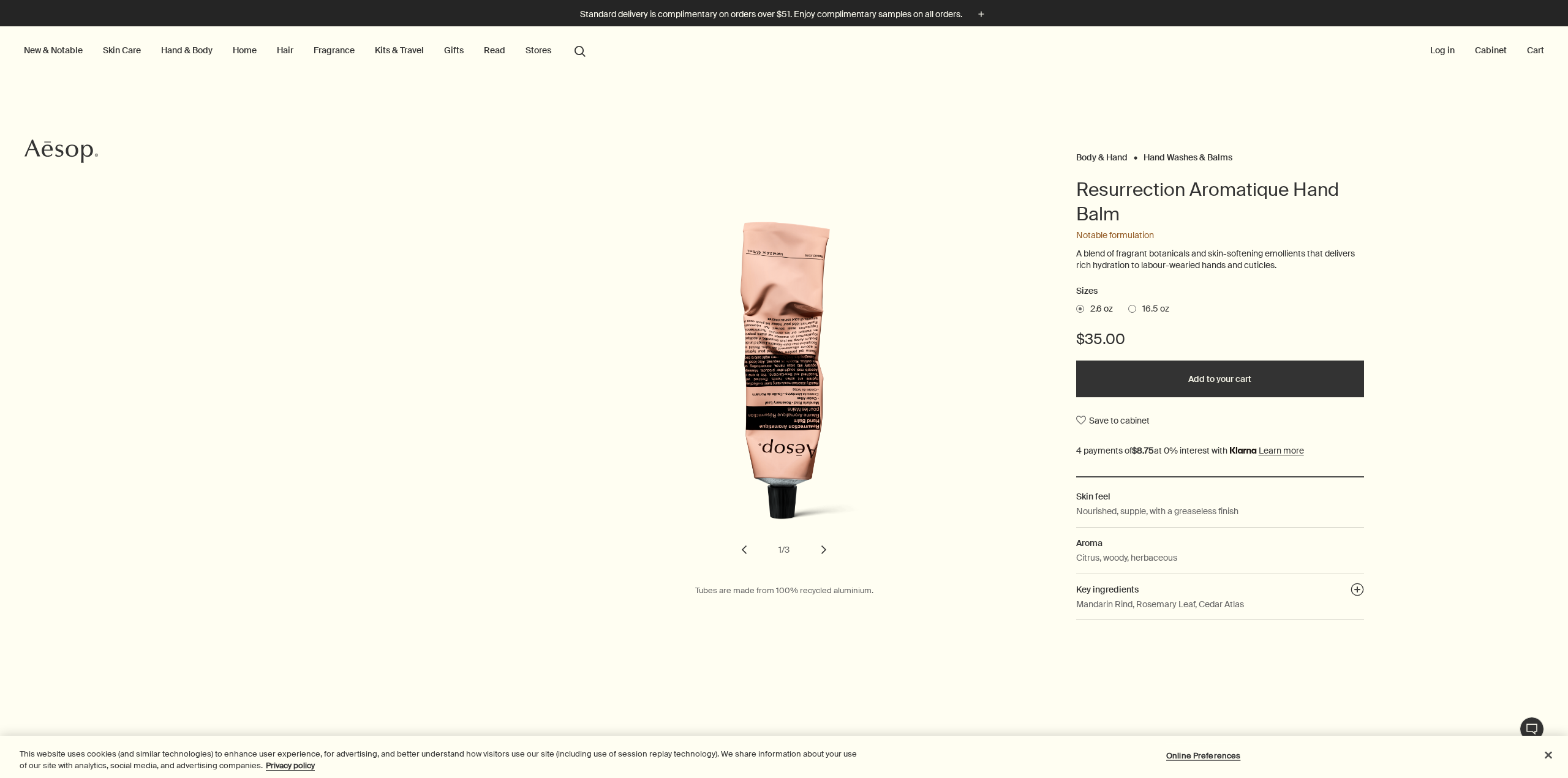
click at [70, 144] on icon "Aesop" at bounding box center [62, 151] width 74 height 25
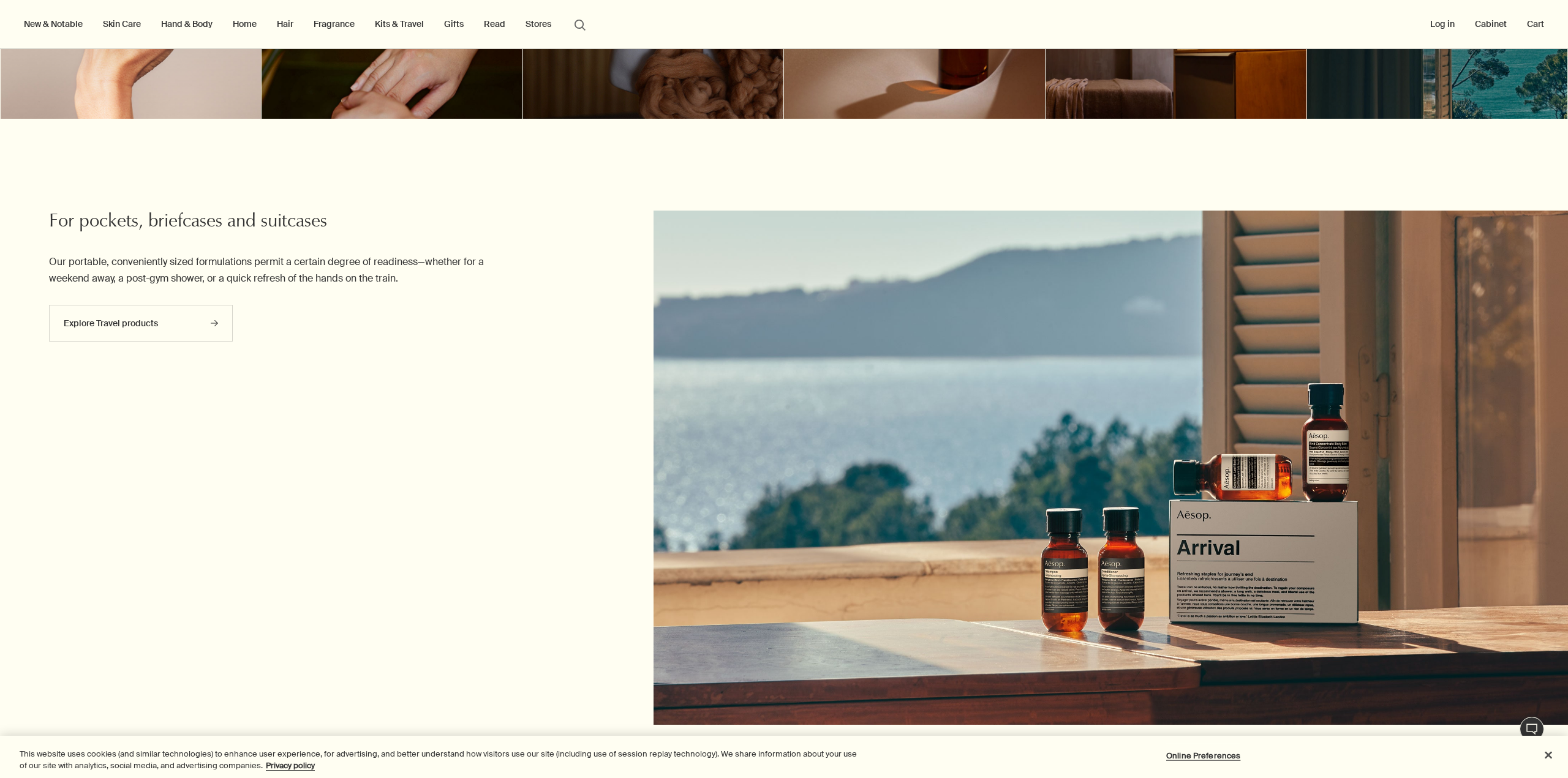
scroll to position [857, 0]
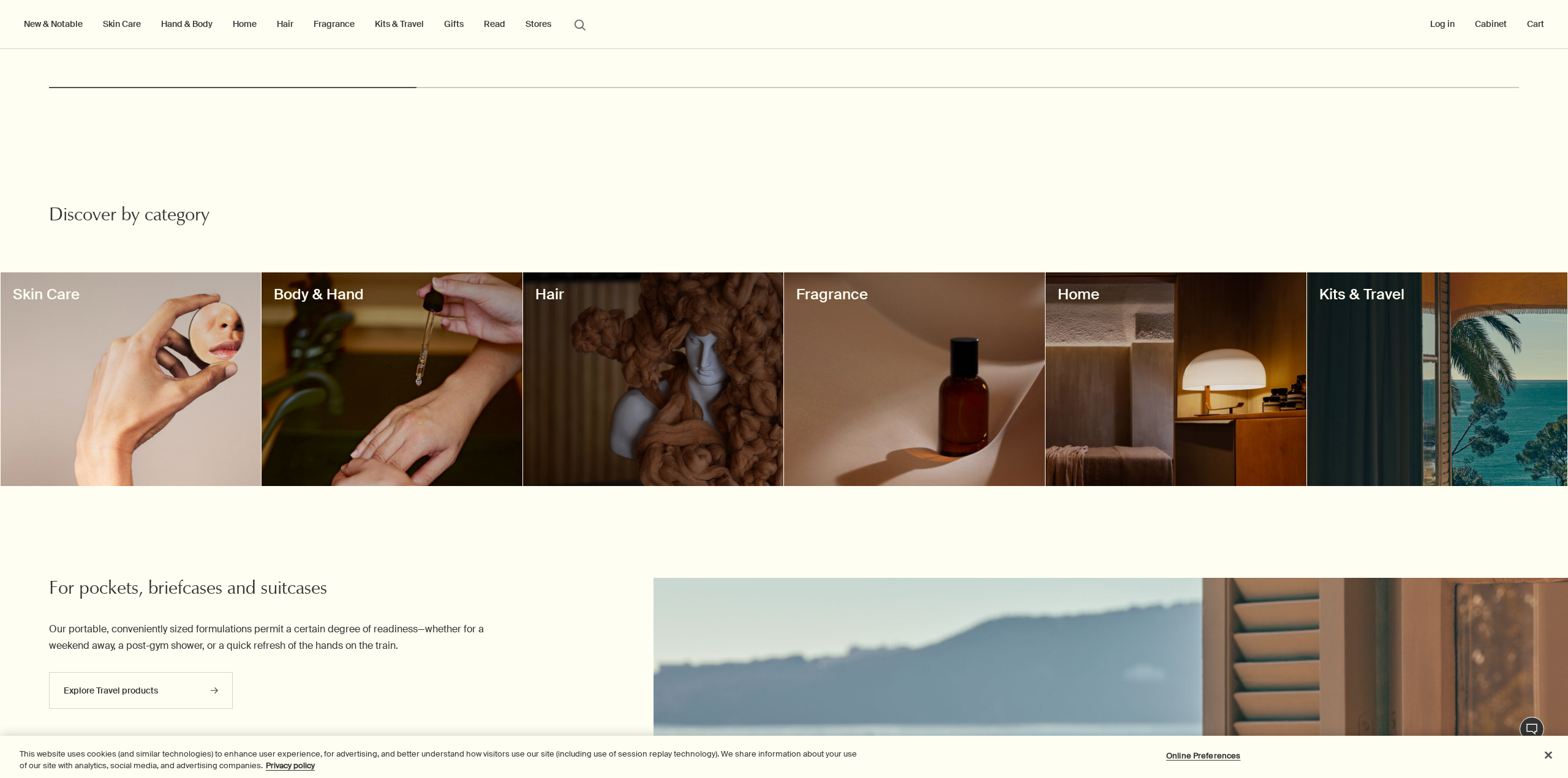
click at [1259, 380] on div at bounding box center [1176, 379] width 261 height 214
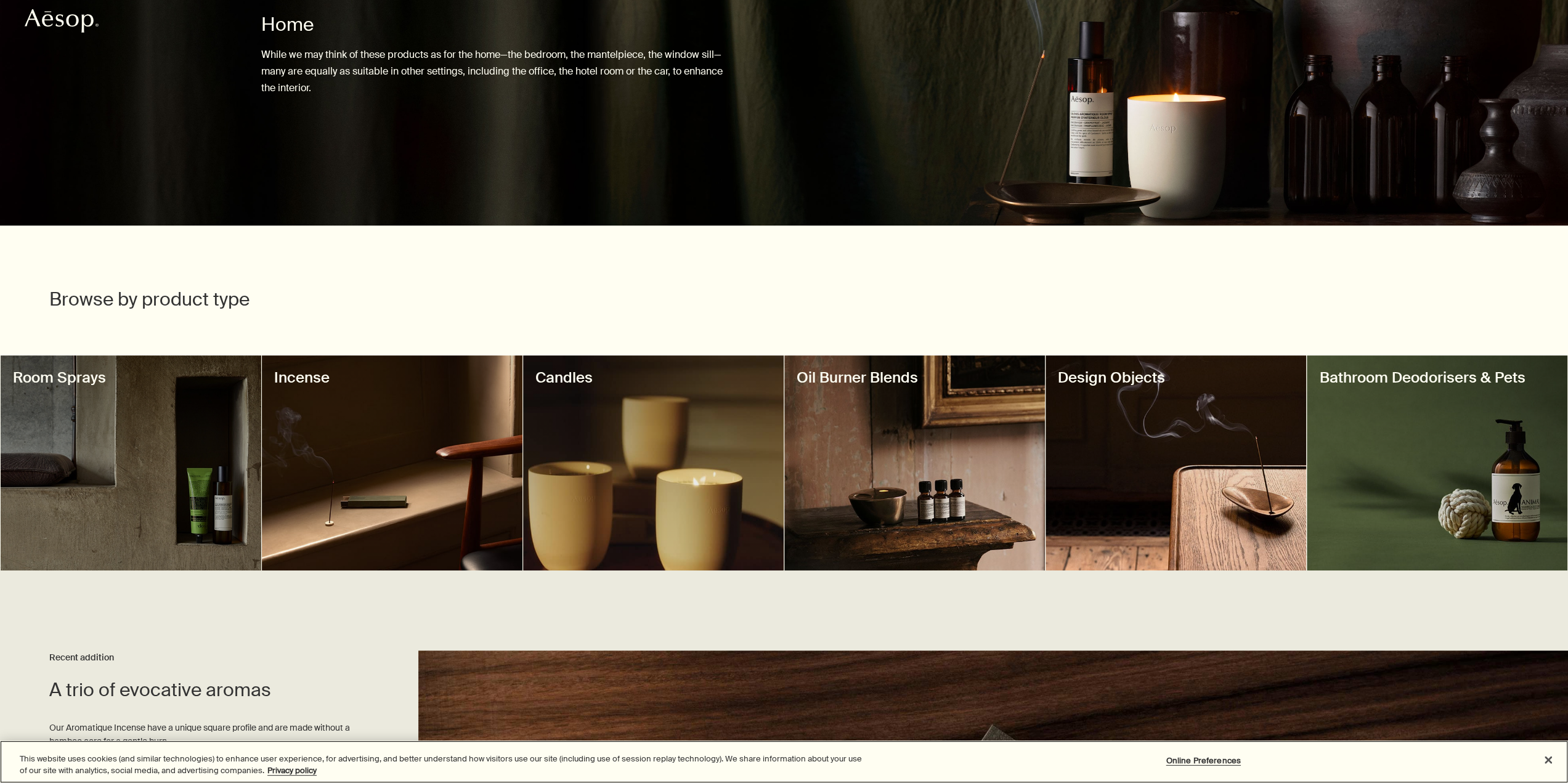
scroll to position [246, 0]
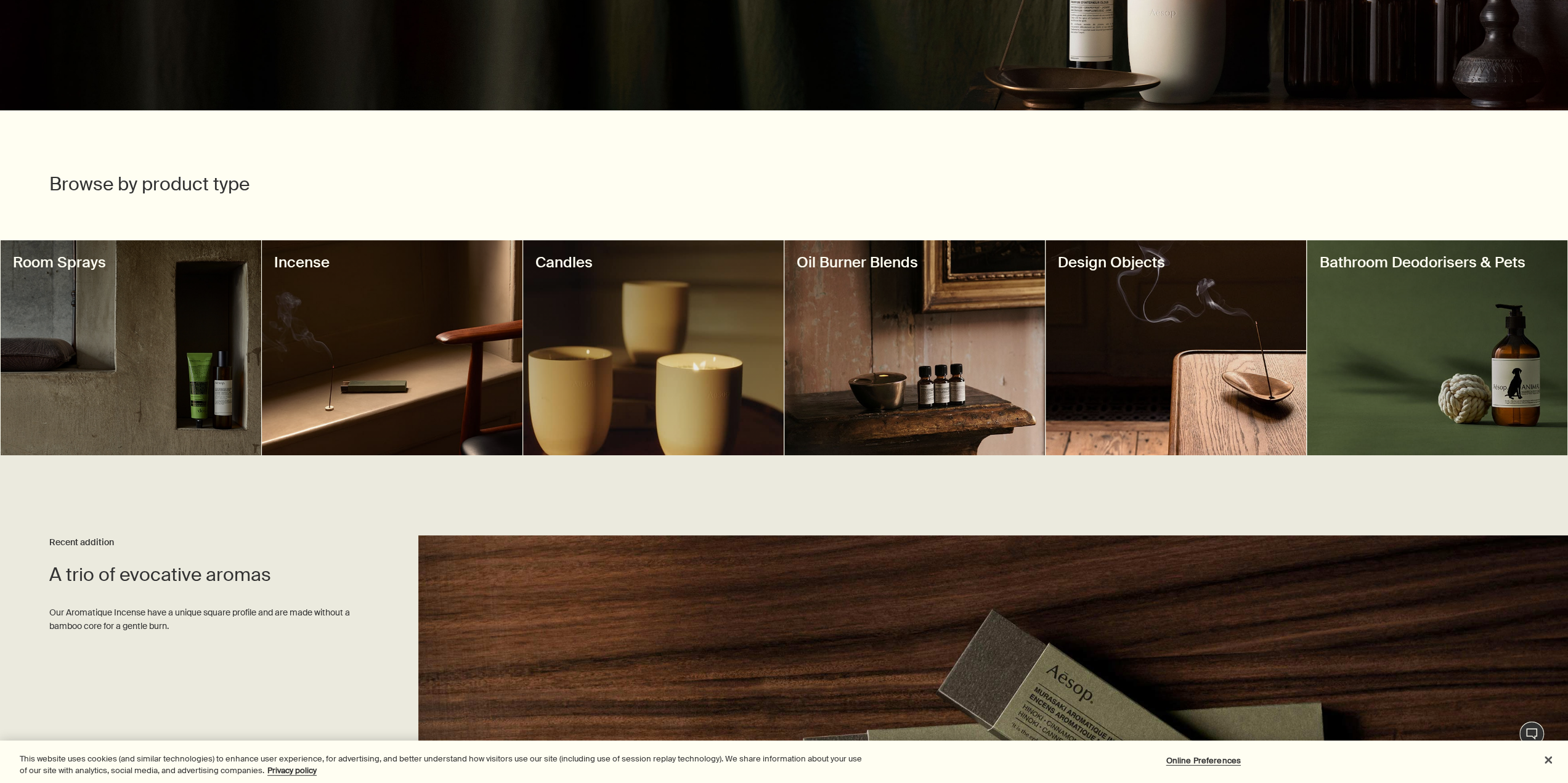
click at [631, 338] on div at bounding box center [653, 348] width 260 height 215
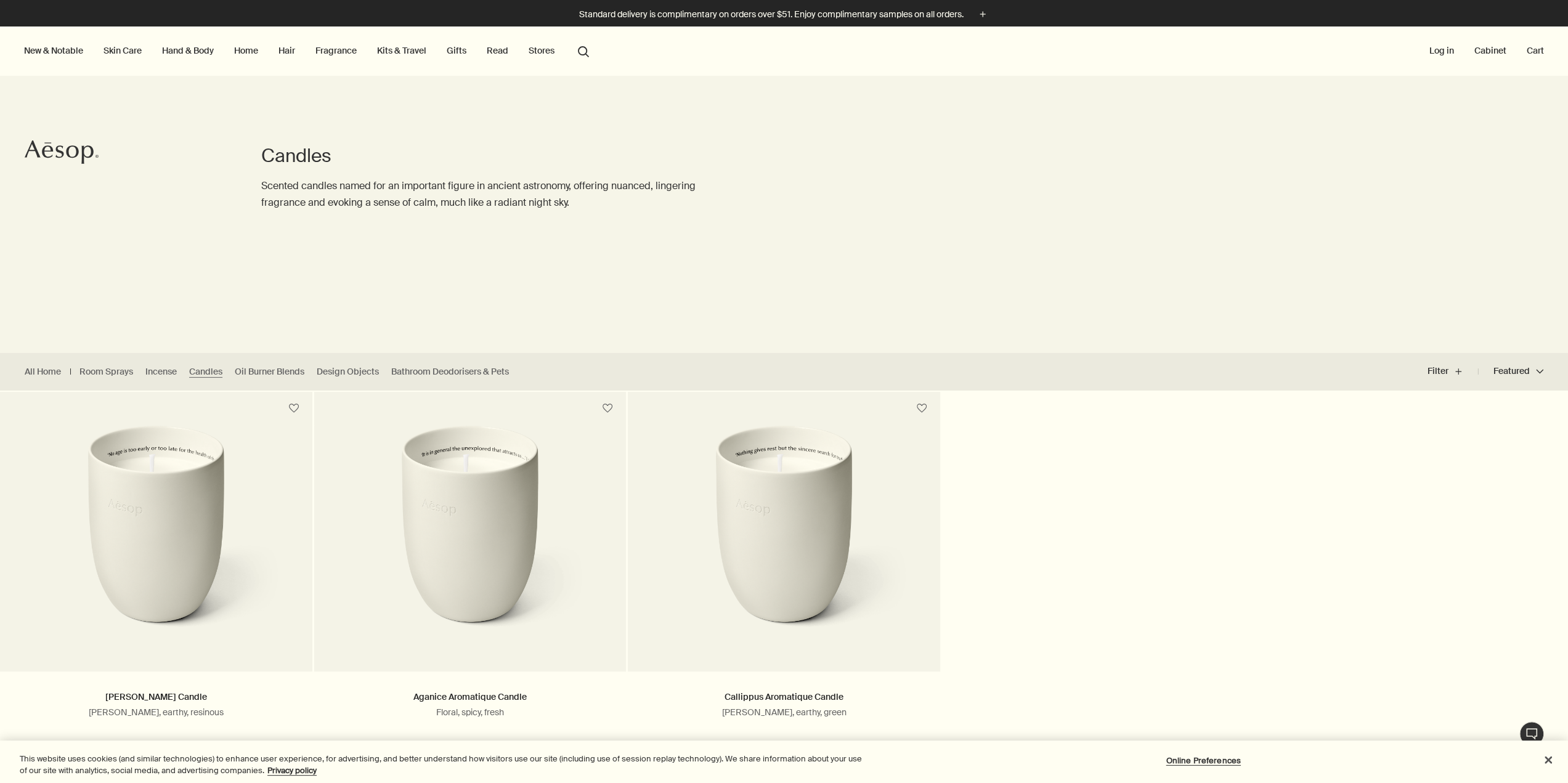
click at [347, 56] on link "Fragrance" at bounding box center [336, 50] width 46 height 16
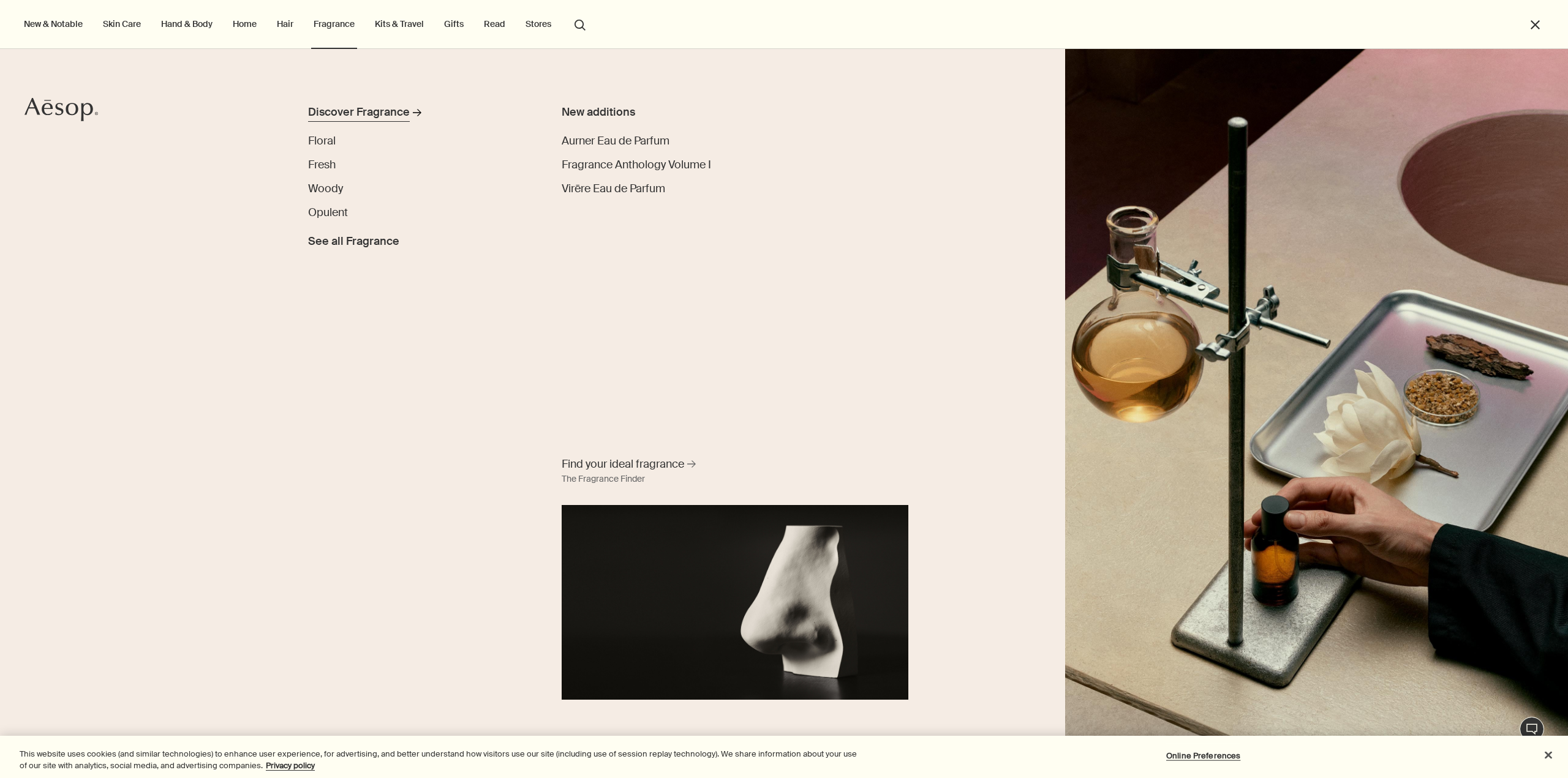
click at [392, 114] on div "Discover Fragrance" at bounding box center [359, 113] width 102 height 17
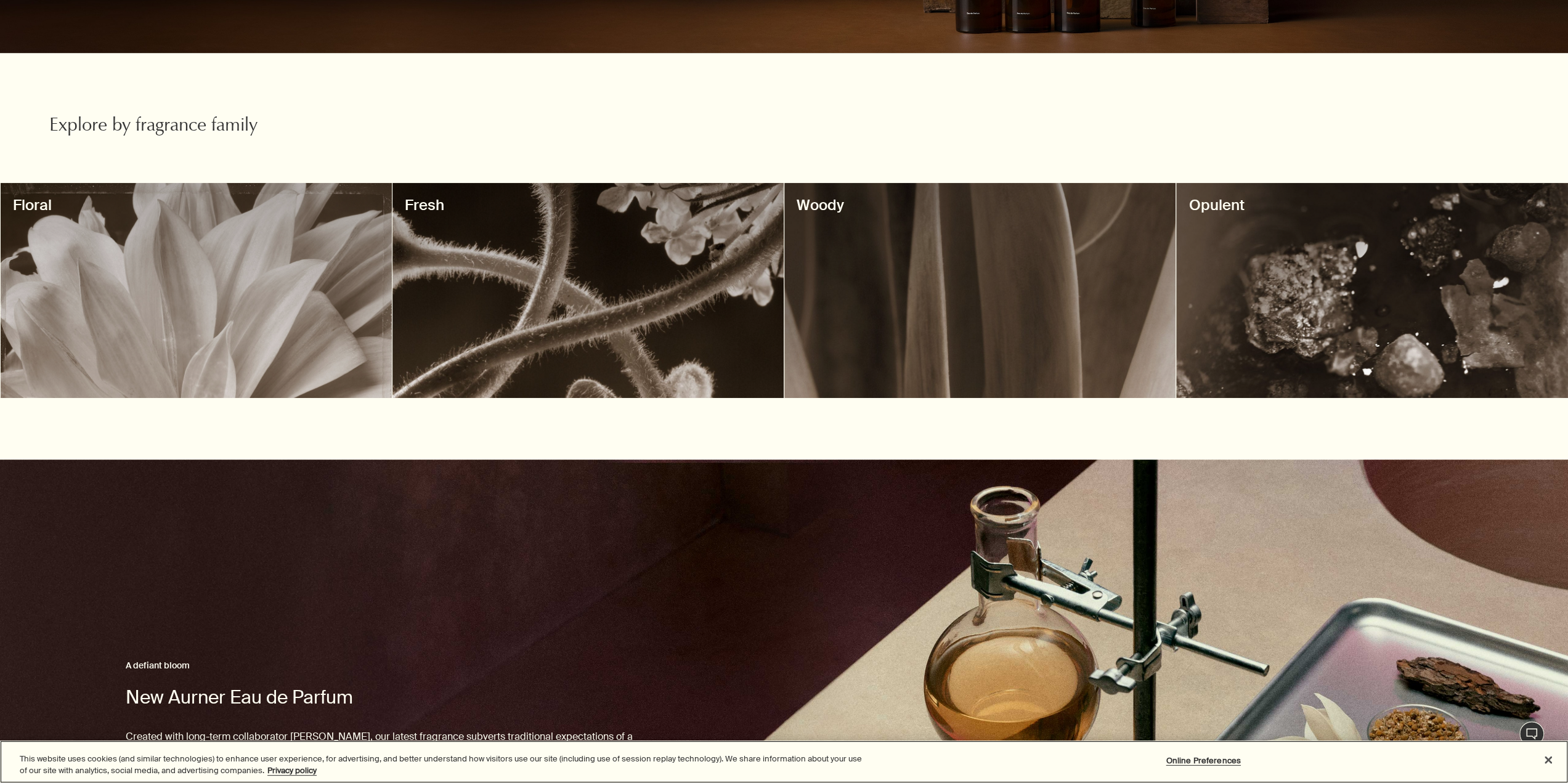
scroll to position [308, 0]
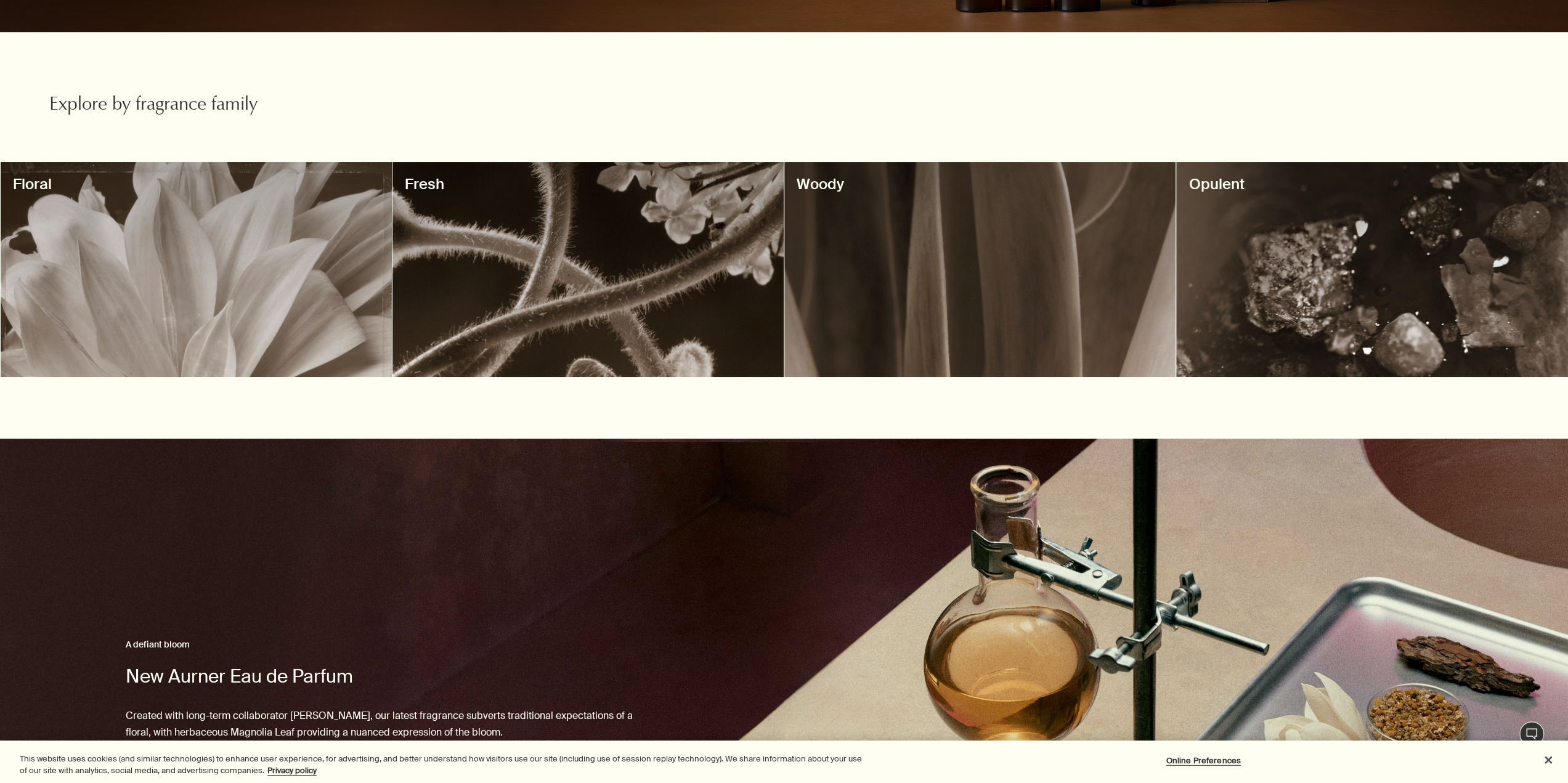
click at [1051, 329] on div at bounding box center [980, 269] width 391 height 215
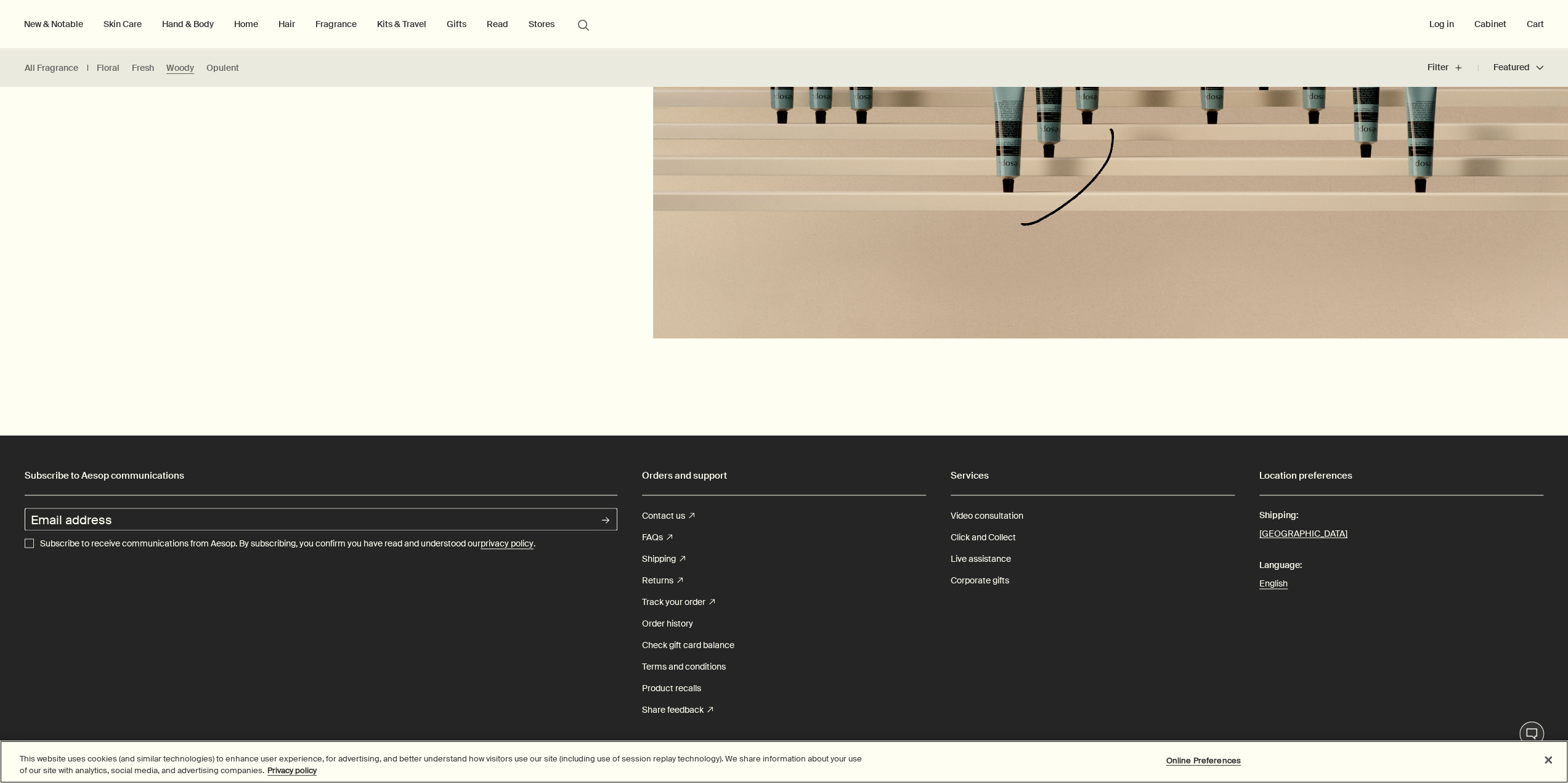
scroll to position [1356, 0]
